Goal: Task Accomplishment & Management: Manage account settings

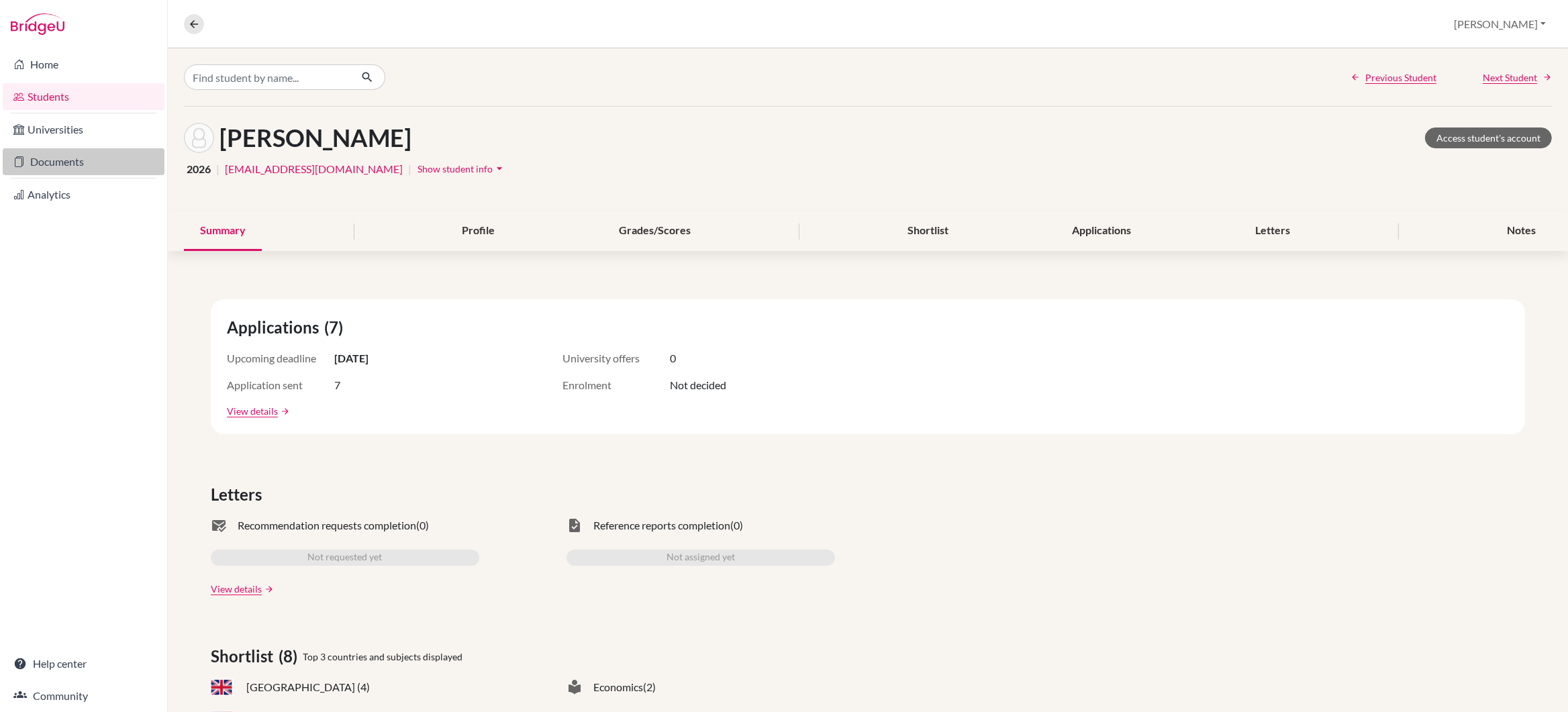
click at [59, 163] on link "Documents" at bounding box center [84, 162] width 162 height 27
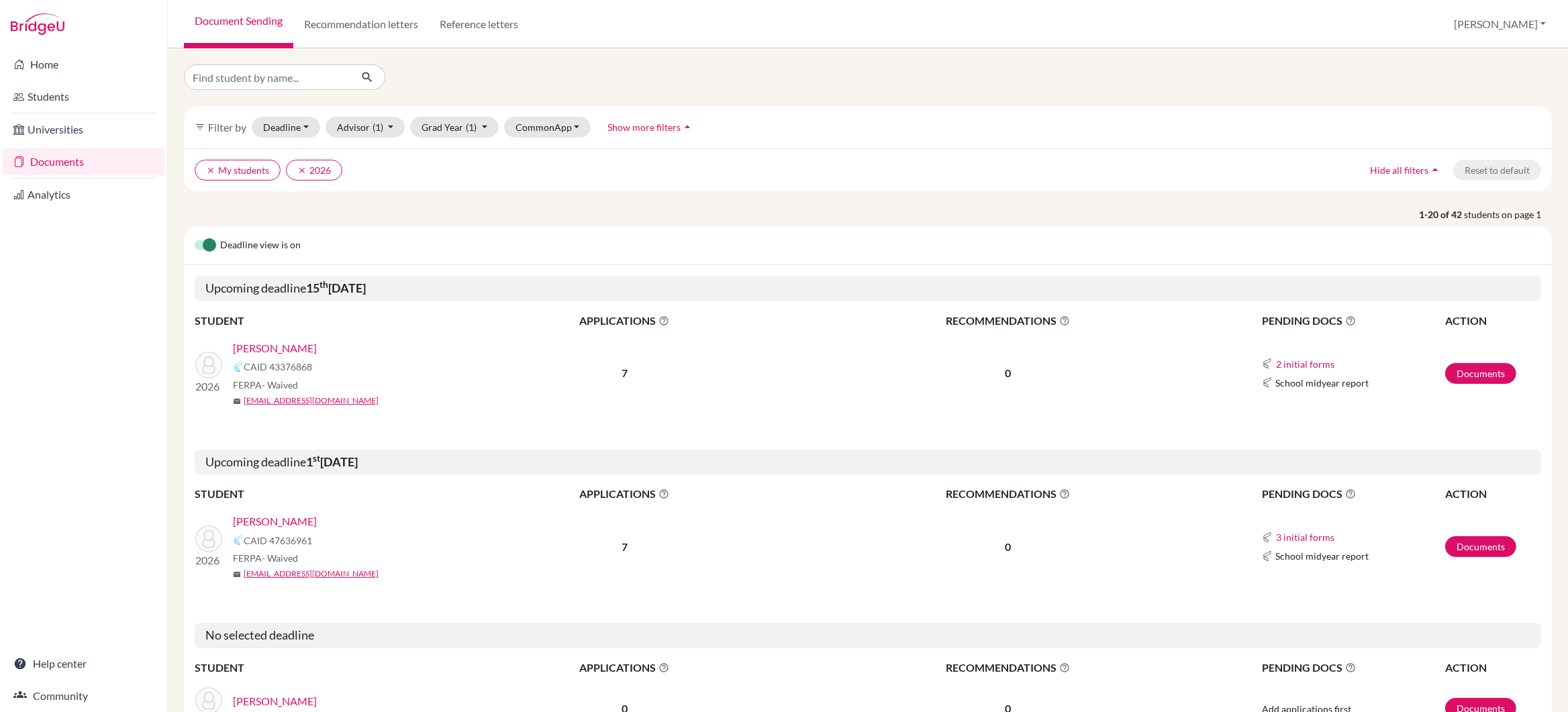
click at [272, 347] on link "[PERSON_NAME]" at bounding box center [275, 348] width 84 height 16
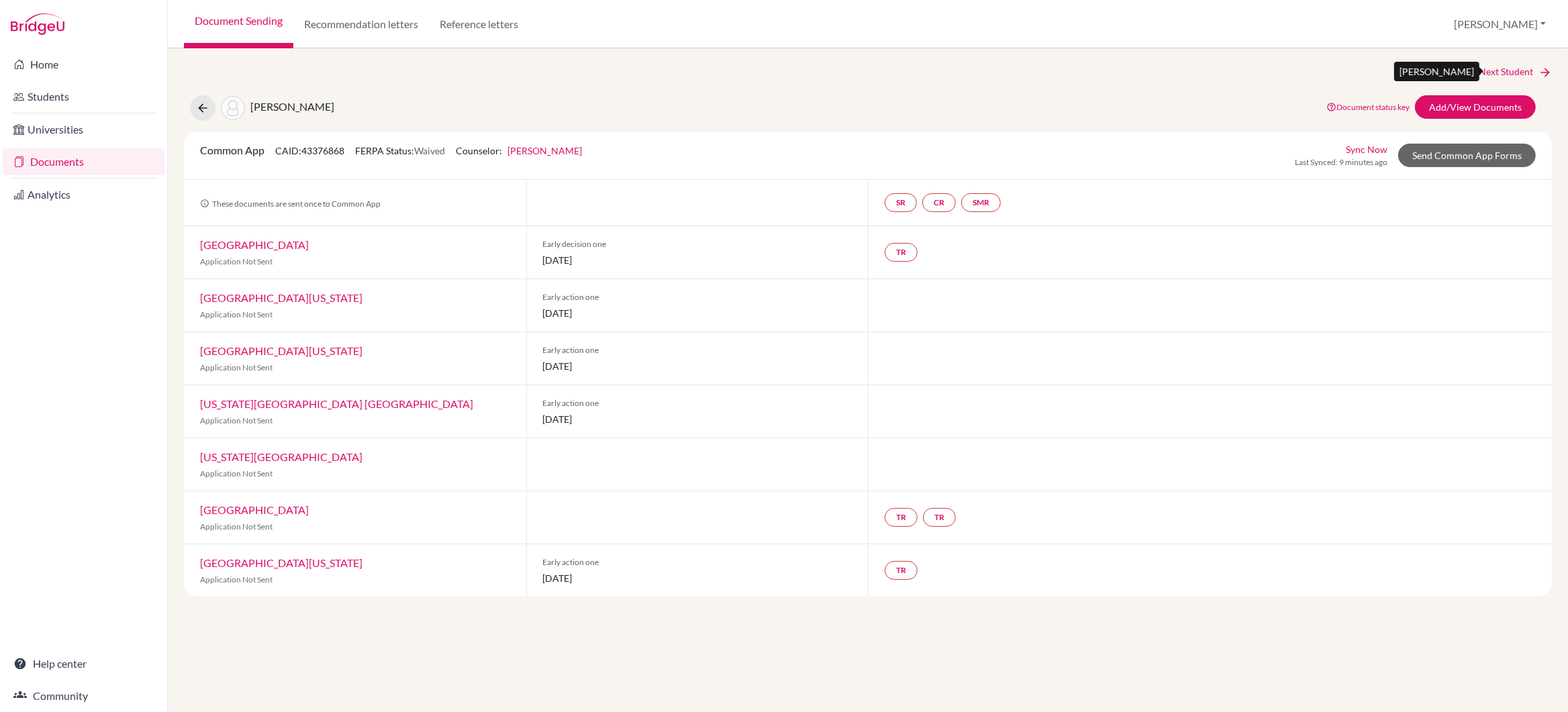
click at [1531, 72] on link "Next Student" at bounding box center [1515, 71] width 73 height 15
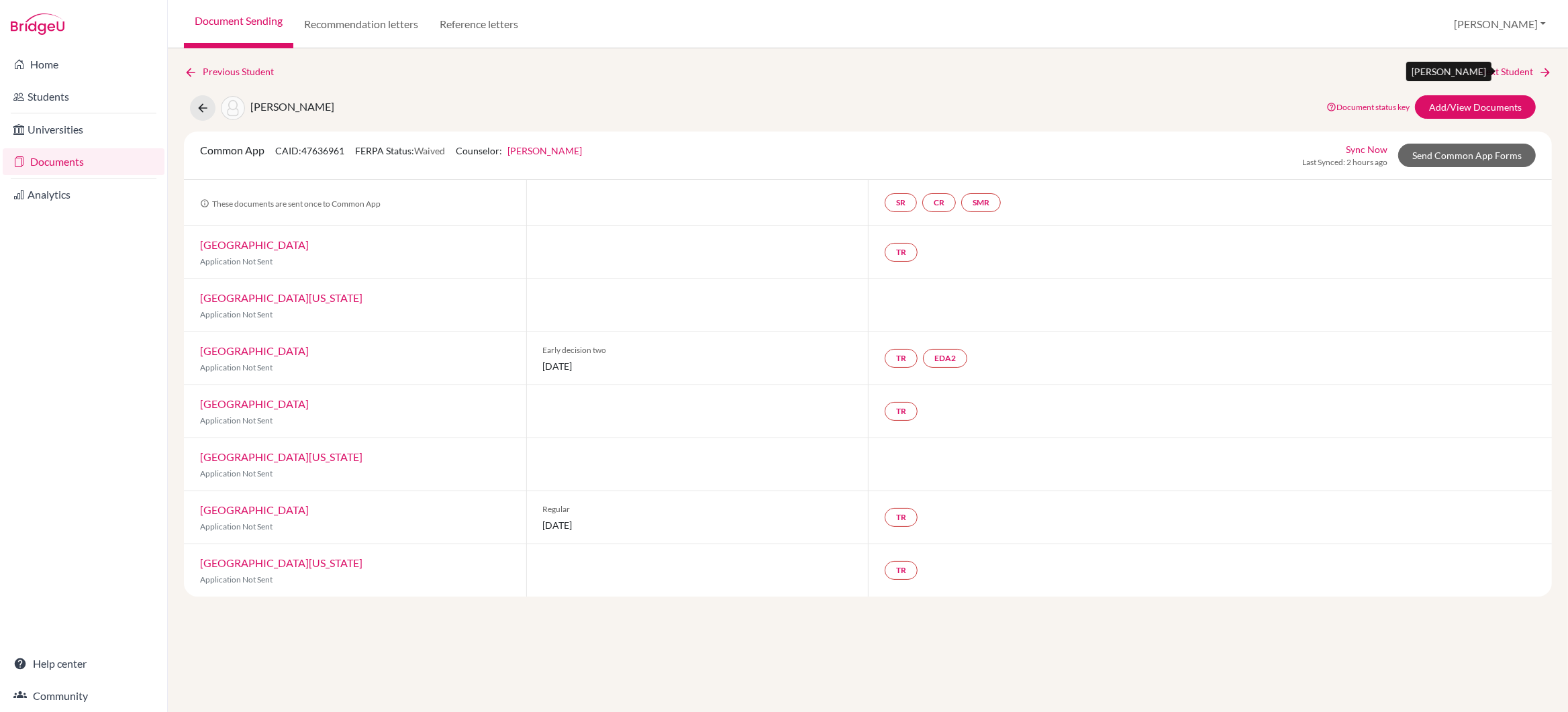
click at [1531, 72] on link "Next Student" at bounding box center [1515, 71] width 73 height 15
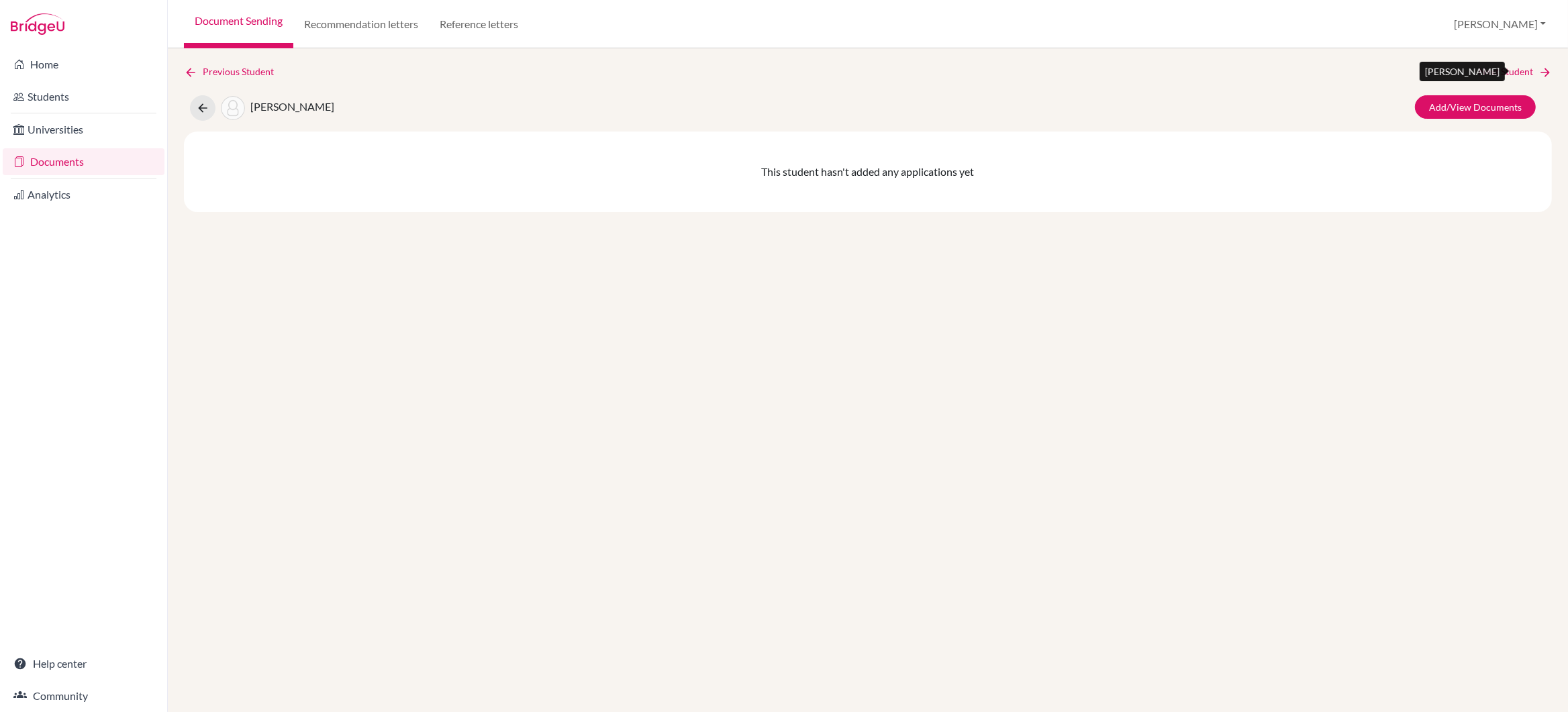
click at [1531, 72] on link "Next Student" at bounding box center [1515, 71] width 73 height 15
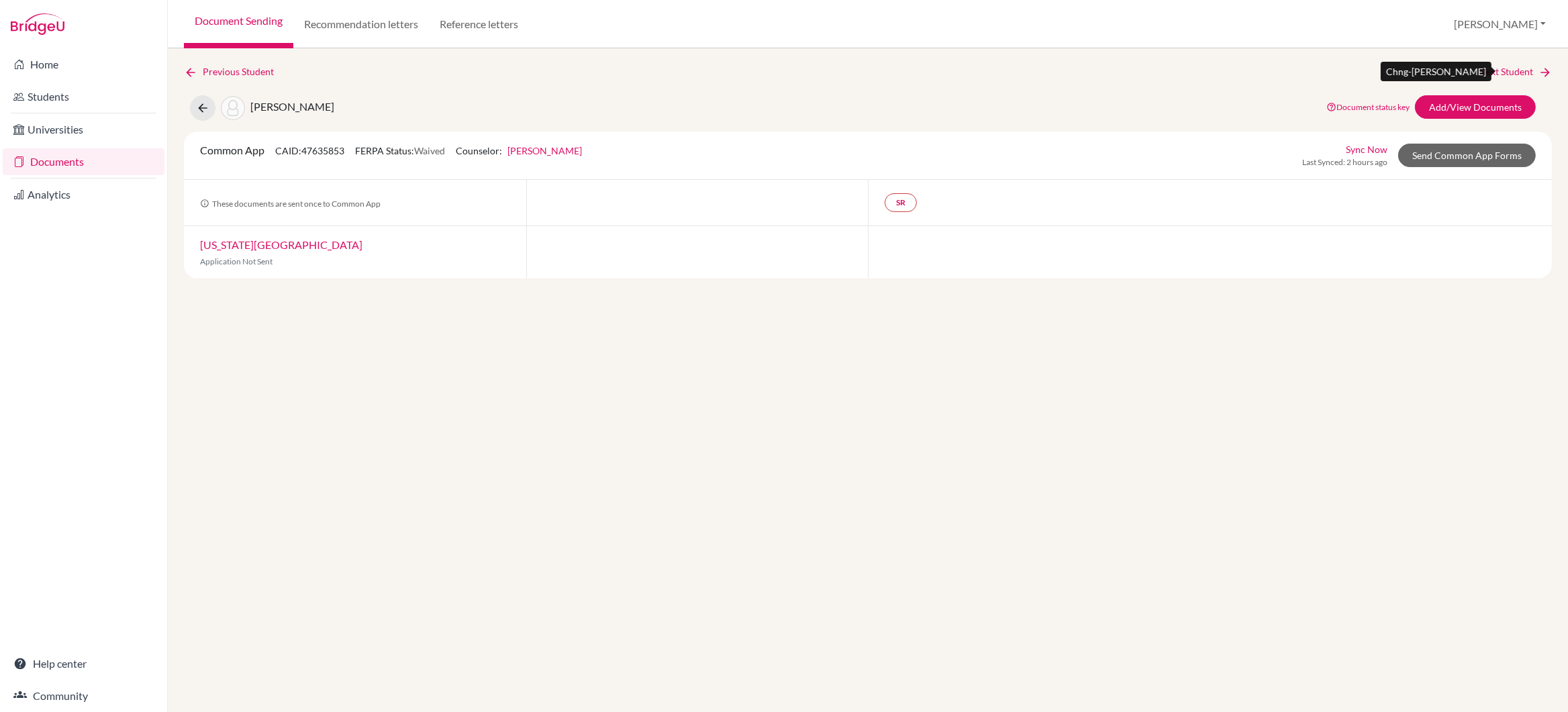
click at [1531, 72] on link "Next Student" at bounding box center [1515, 71] width 73 height 15
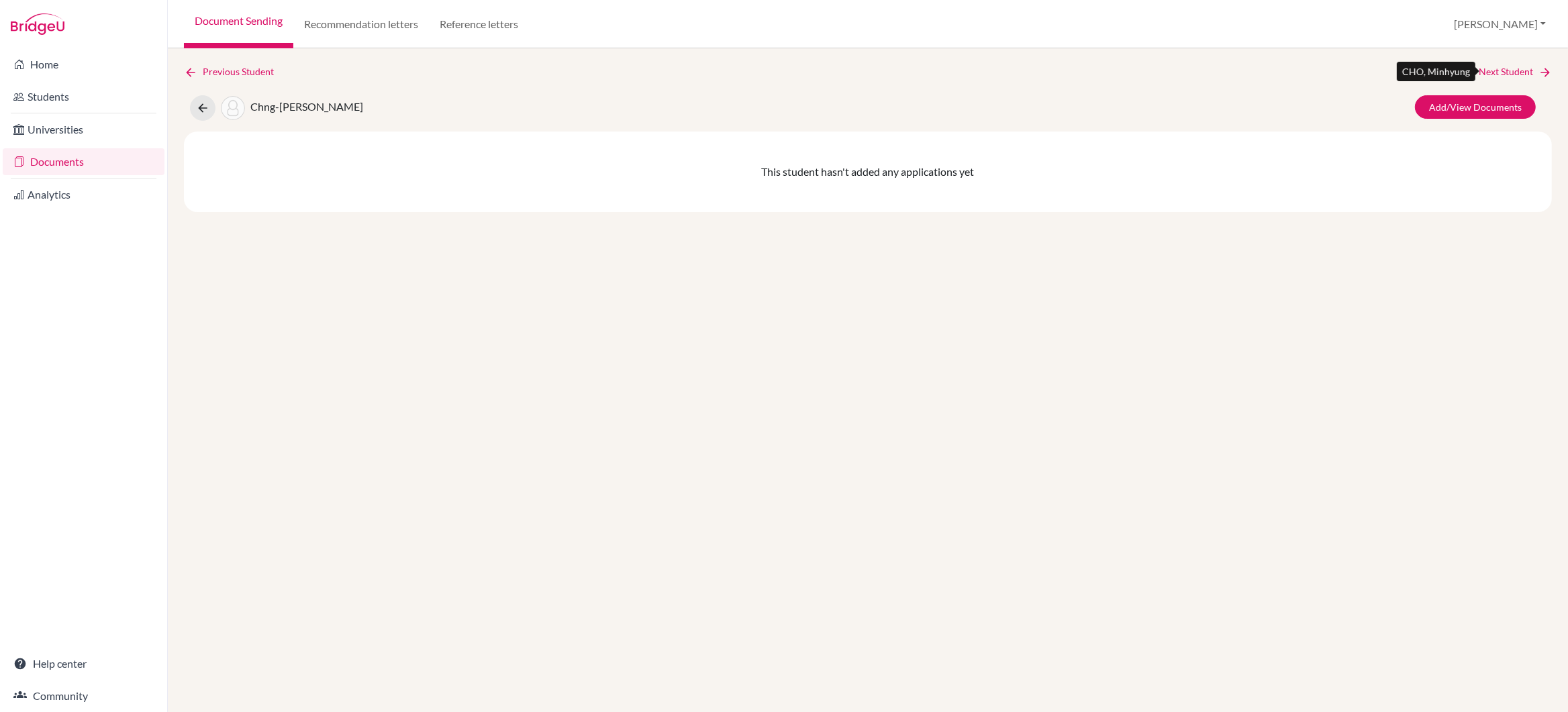
click at [1521, 72] on link "Next Student" at bounding box center [1515, 71] width 73 height 15
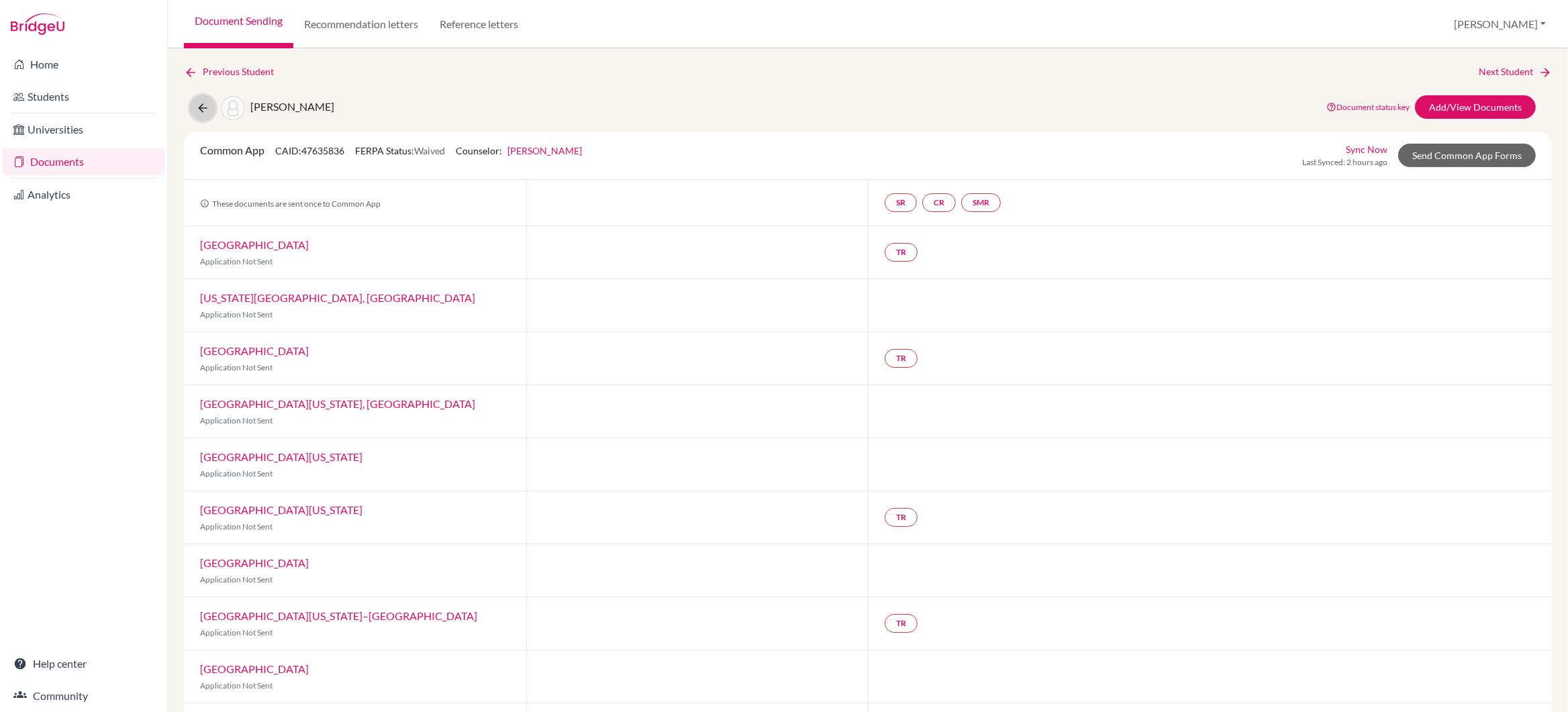
click at [206, 108] on icon at bounding box center [202, 108] width 13 height 13
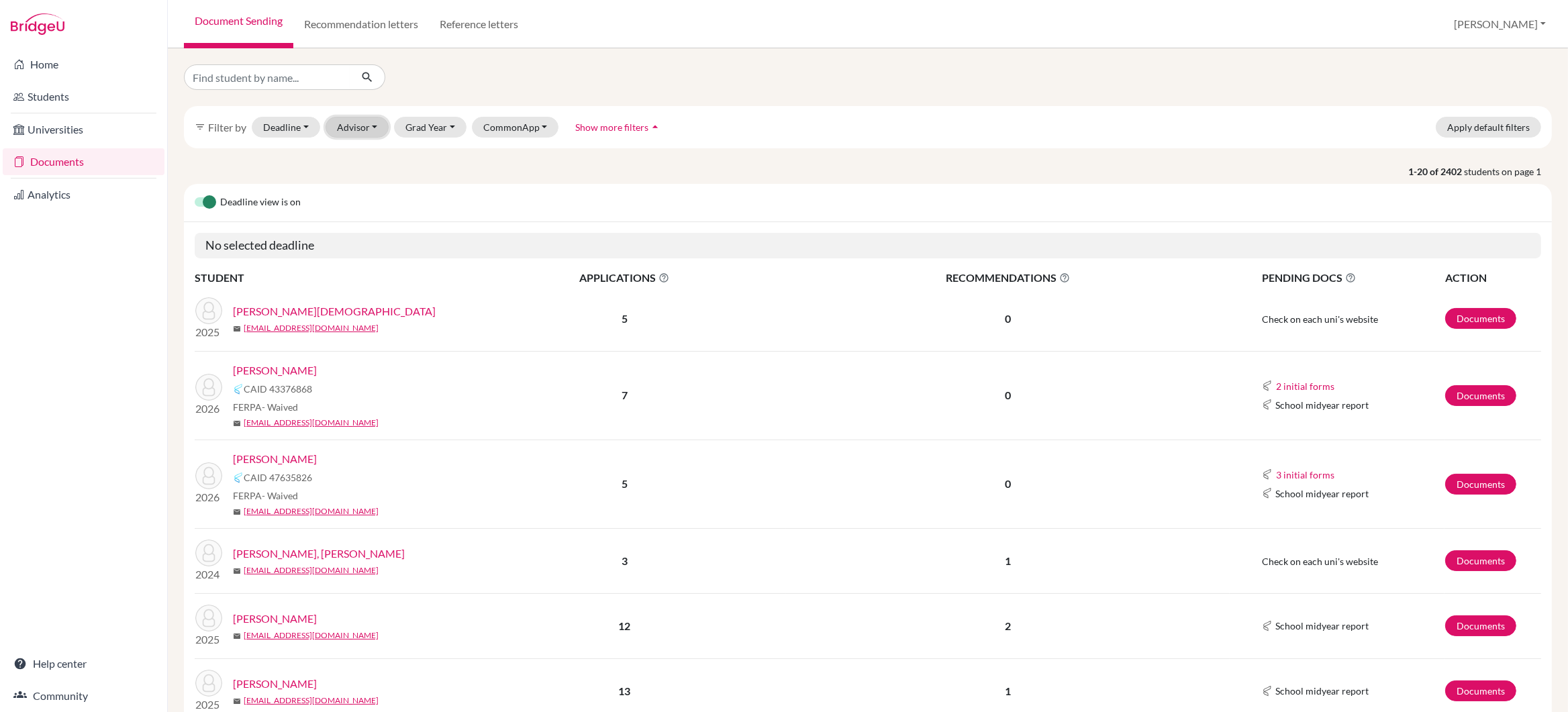
click at [369, 127] on button "Advisor" at bounding box center [358, 126] width 64 height 20
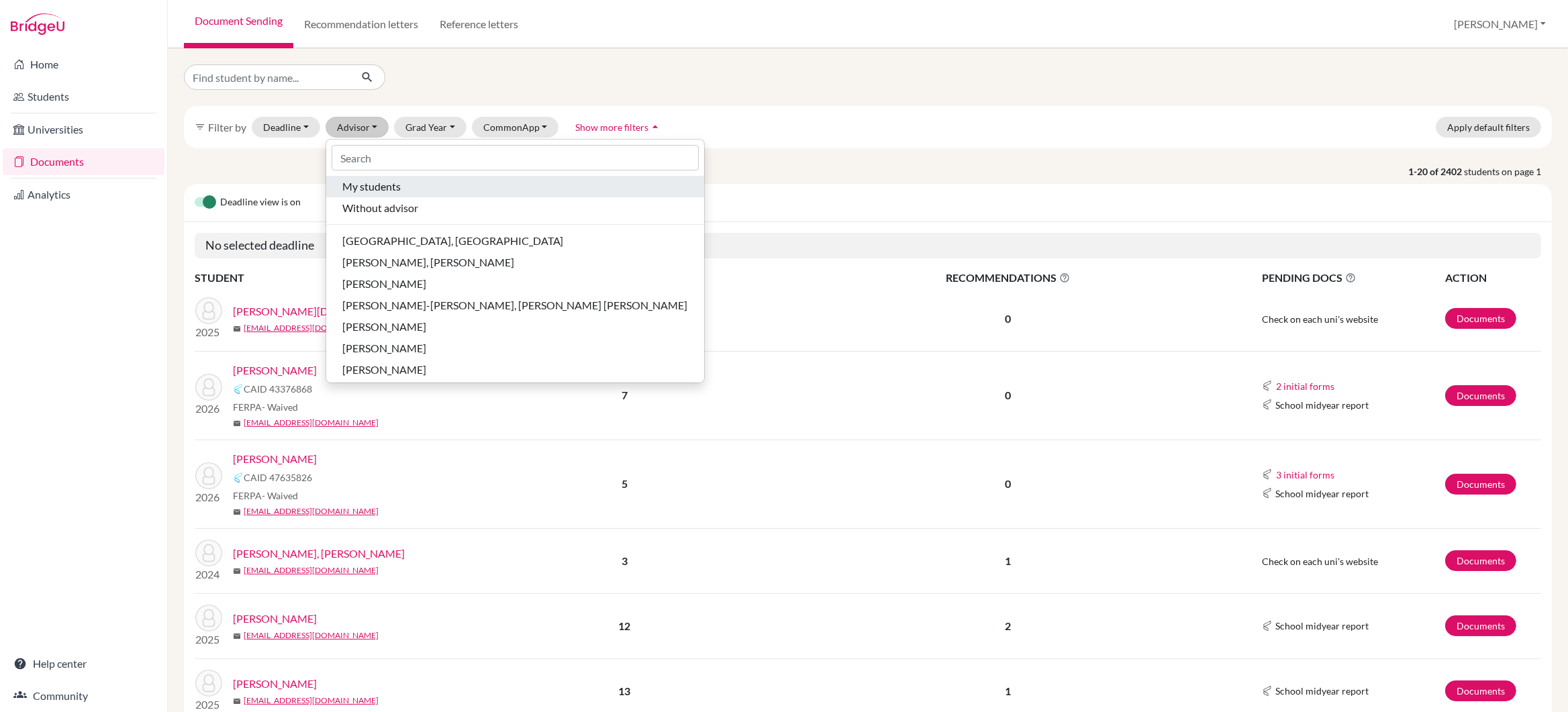
click at [388, 185] on span "My students" at bounding box center [371, 186] width 59 height 16
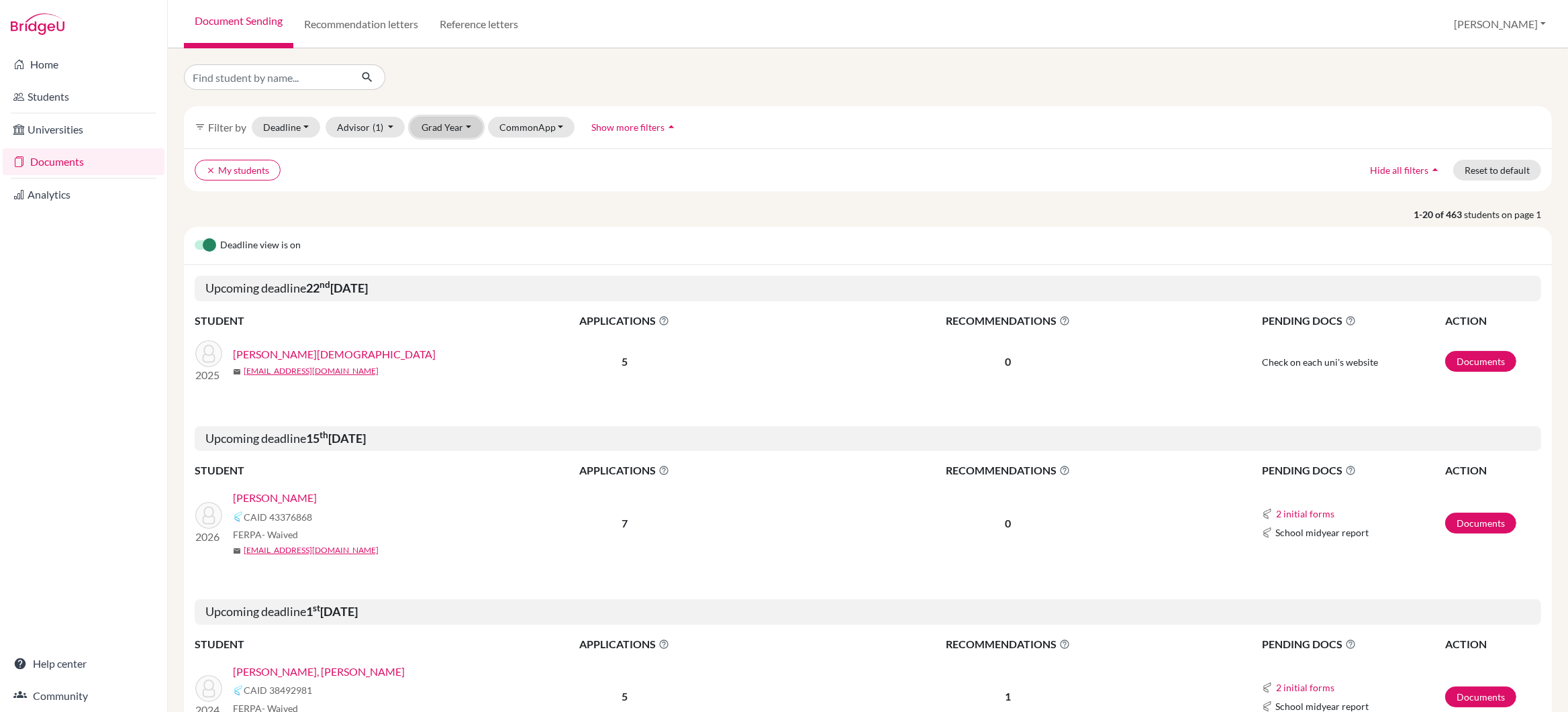
click at [446, 126] on button "Grad Year" at bounding box center [446, 126] width 72 height 20
click at [451, 215] on span "2026" at bounding box center [438, 220] width 24 height 16
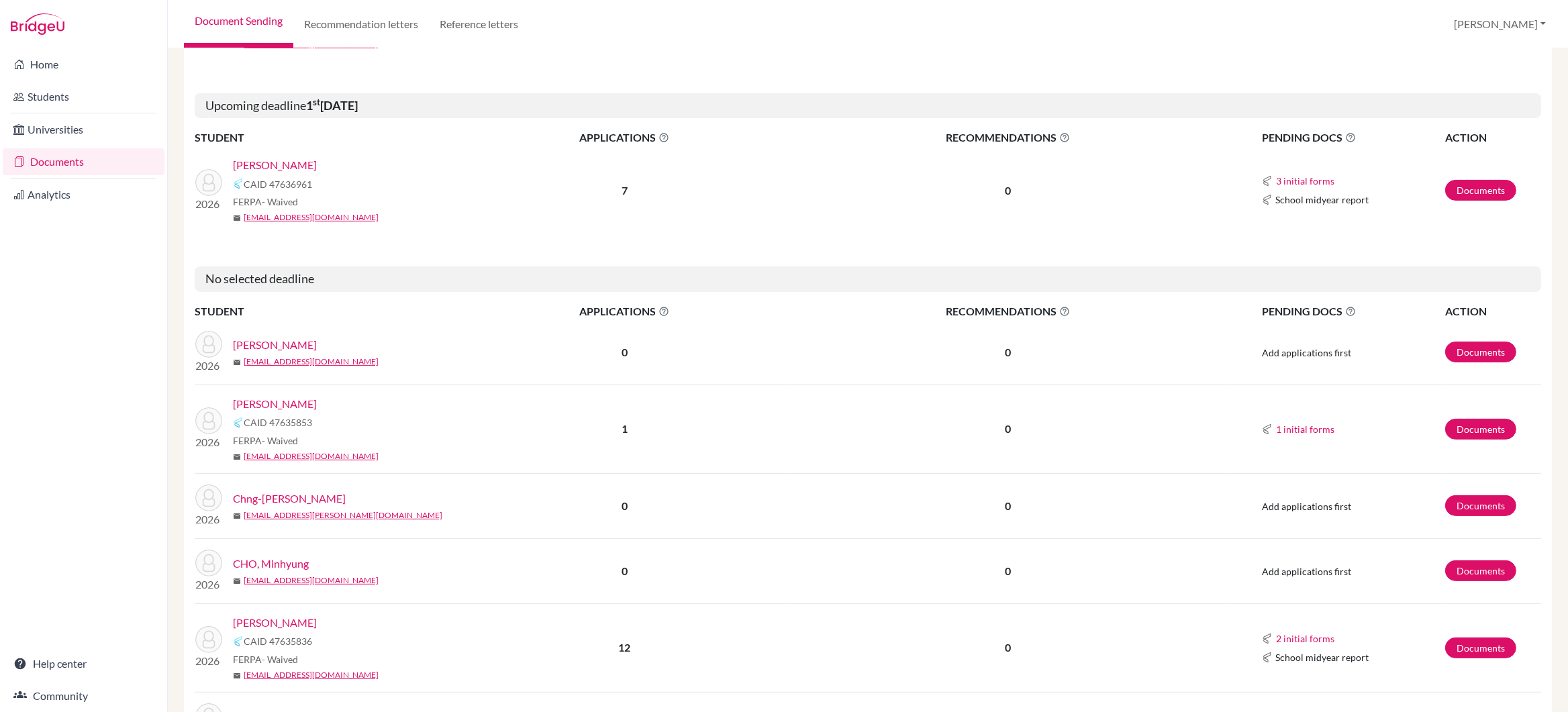
scroll to position [368, 0]
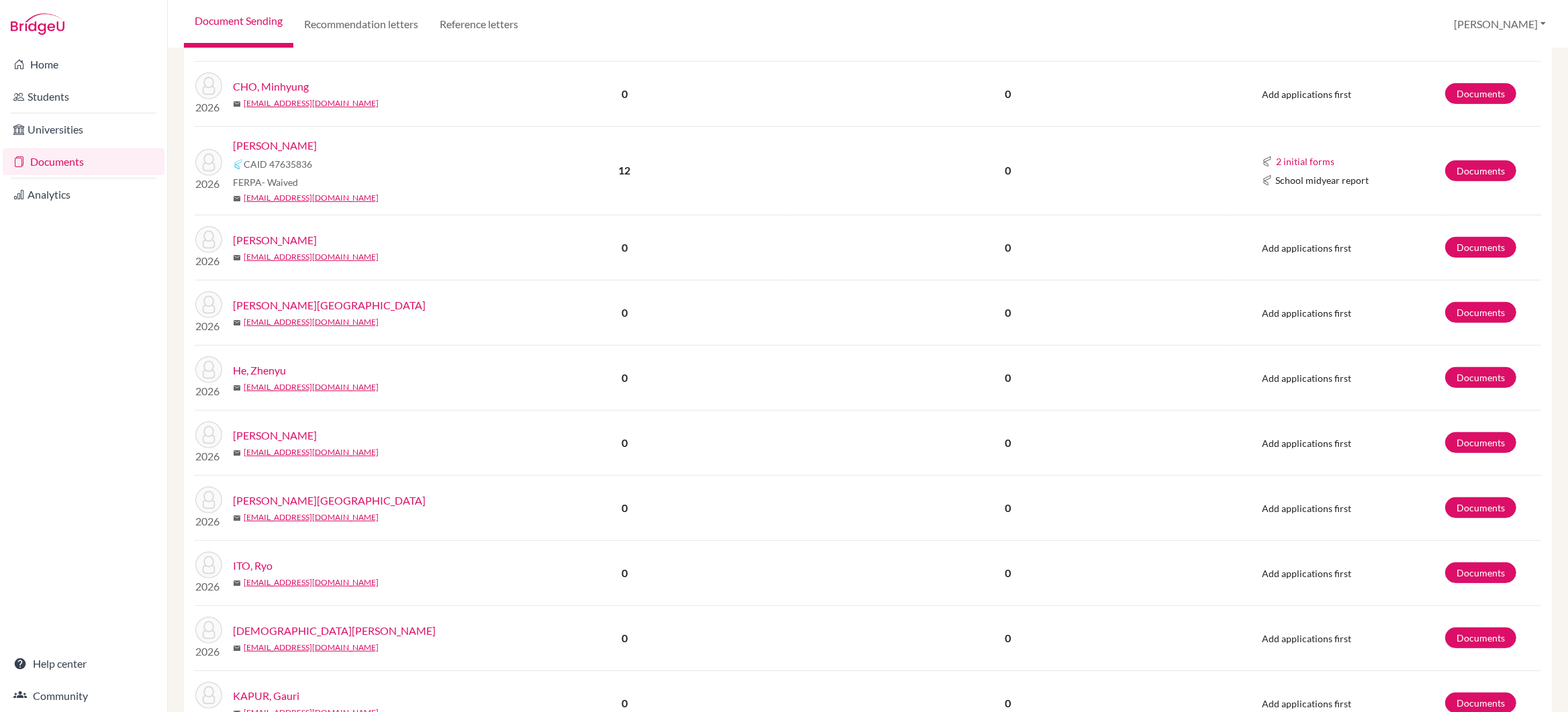
scroll to position [918, 0]
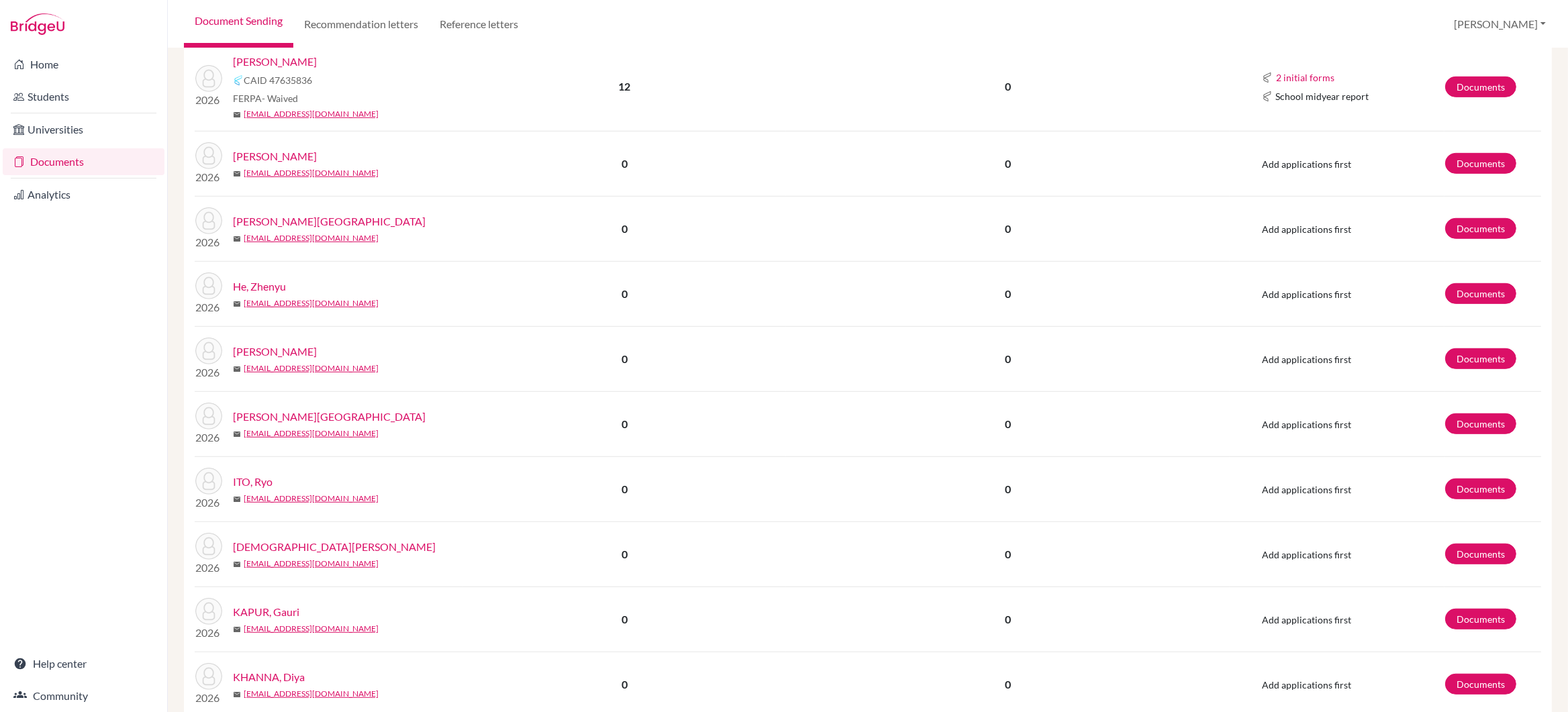
click at [263, 290] on link "He, Zhenyu" at bounding box center [260, 287] width 53 height 16
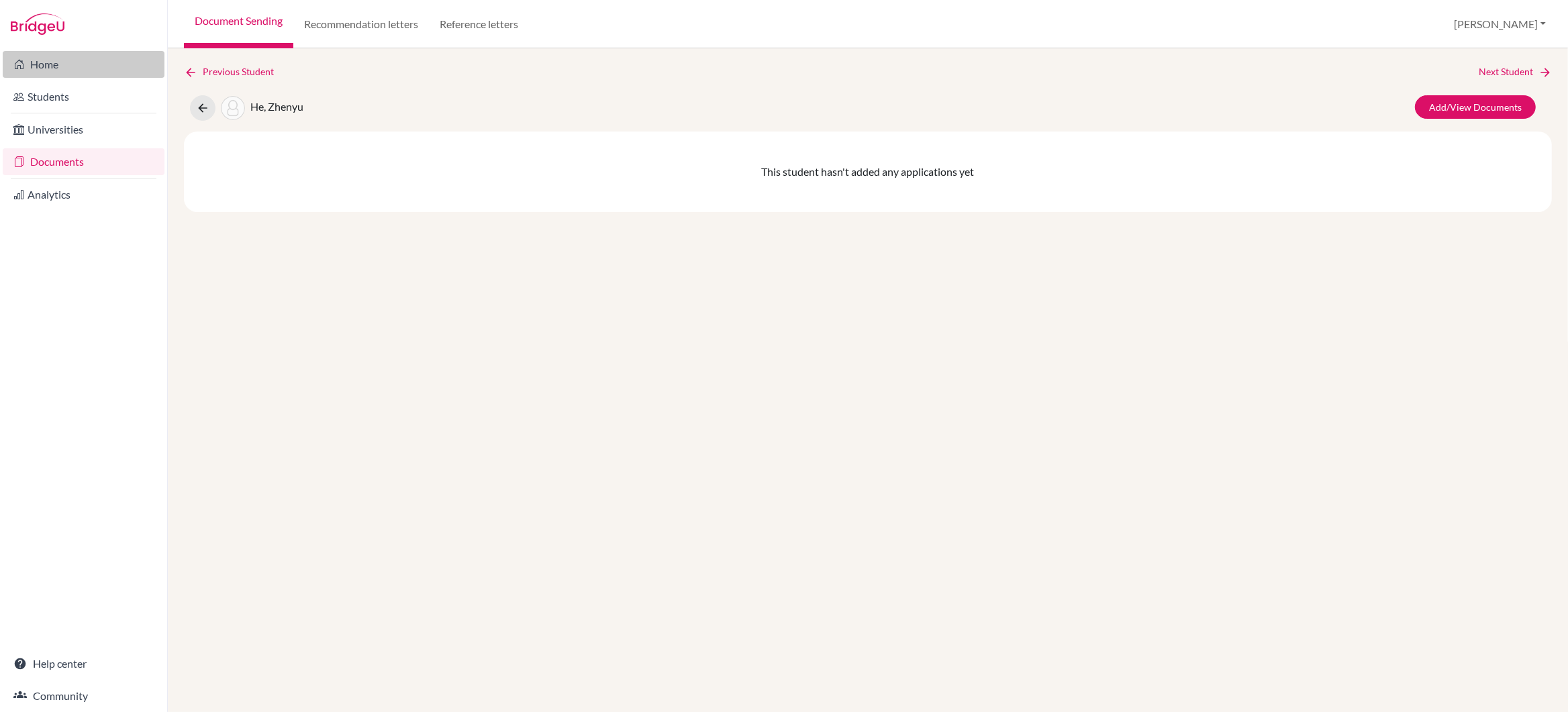
click at [64, 73] on link "Home" at bounding box center [84, 64] width 162 height 27
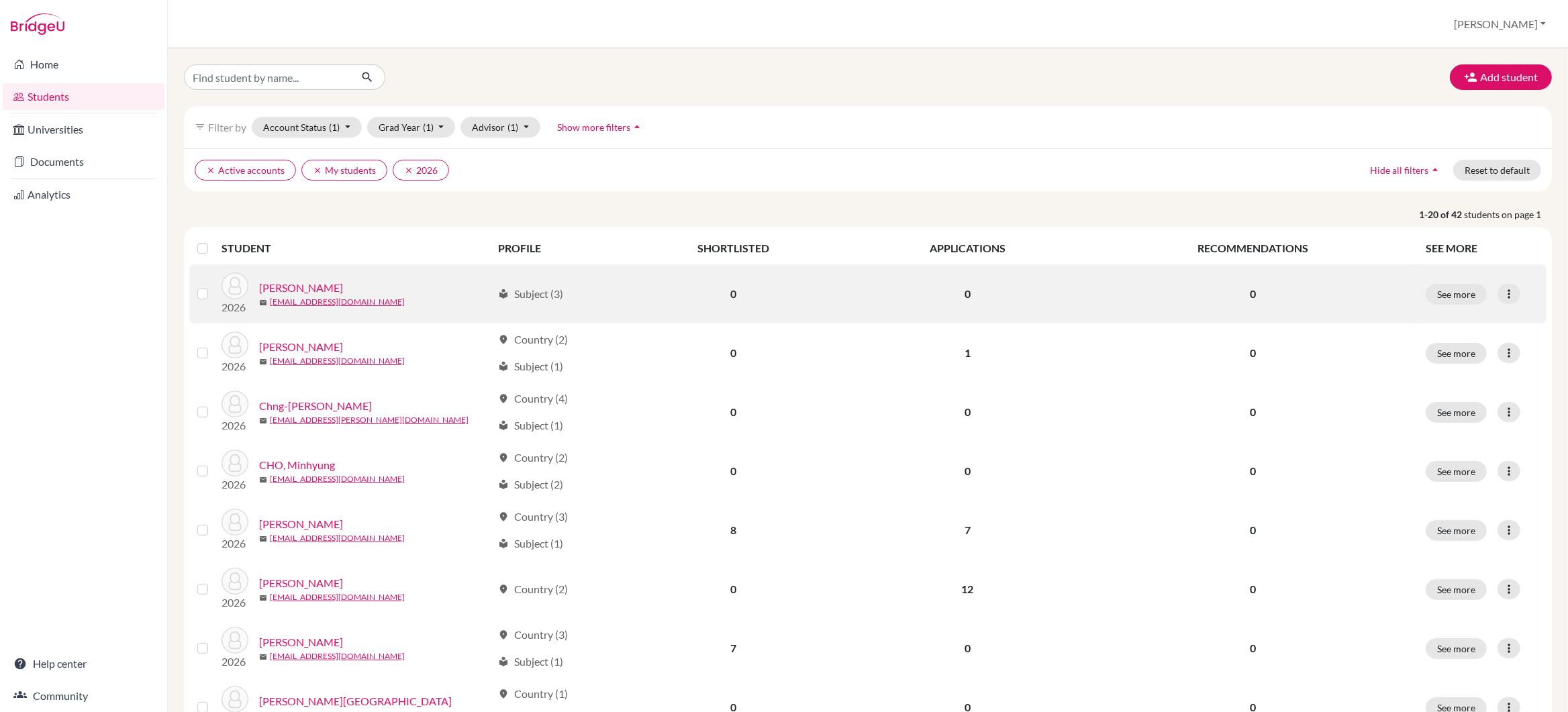
click at [271, 288] on link "[PERSON_NAME]" at bounding box center [301, 287] width 84 height 16
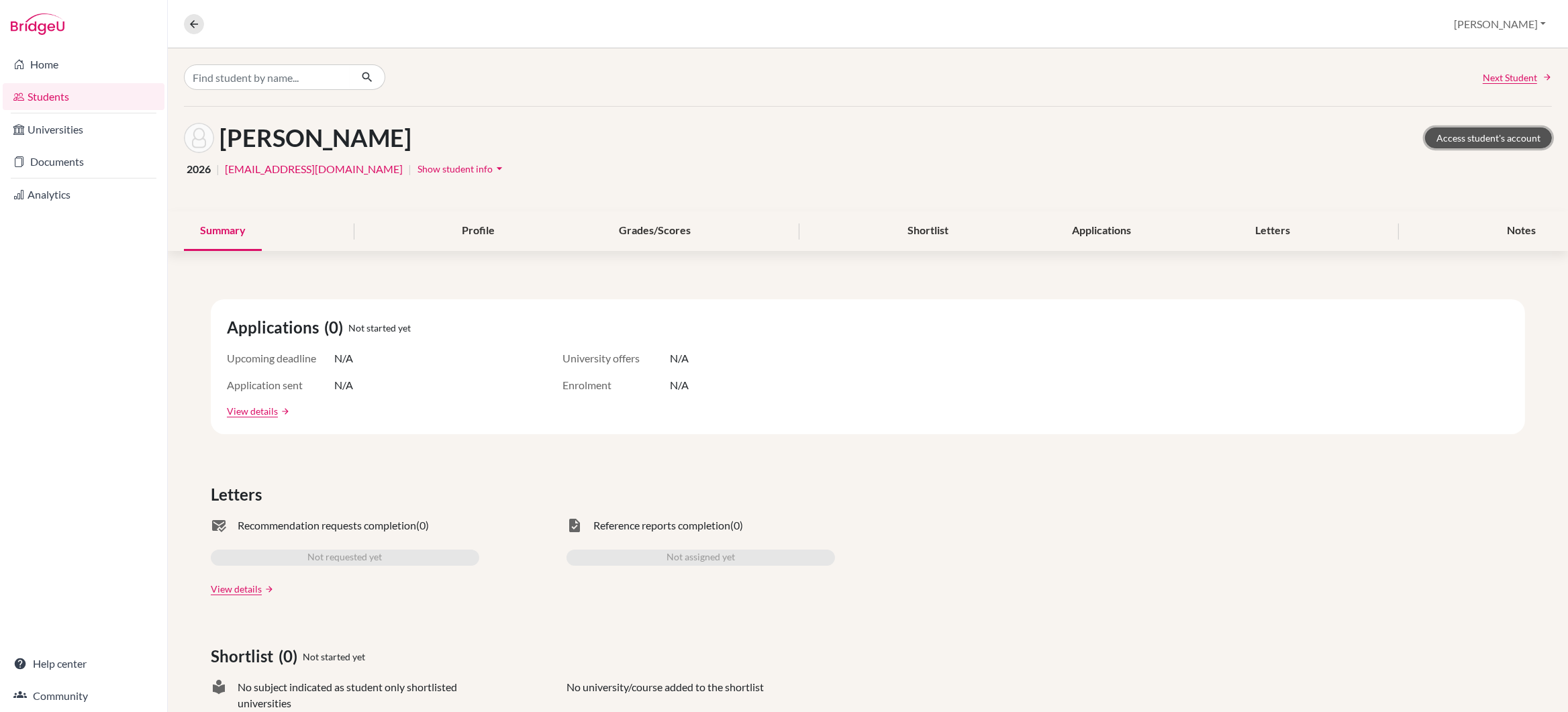
click at [1458, 139] on link "Access student's account" at bounding box center [1488, 137] width 126 height 20
click at [188, 23] on icon at bounding box center [194, 24] width 12 height 12
